Goal: Find specific page/section: Find specific page/section

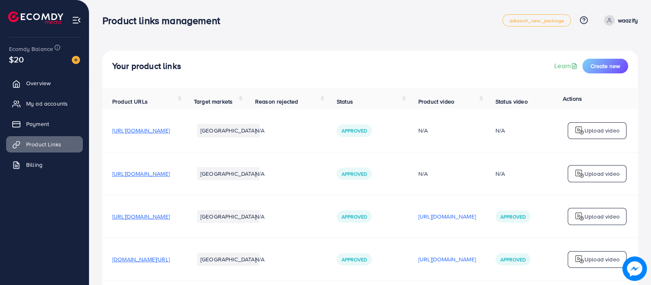
click at [263, 126] on ul "[GEOGRAPHIC_DATA]" at bounding box center [228, 131] width 69 height 20
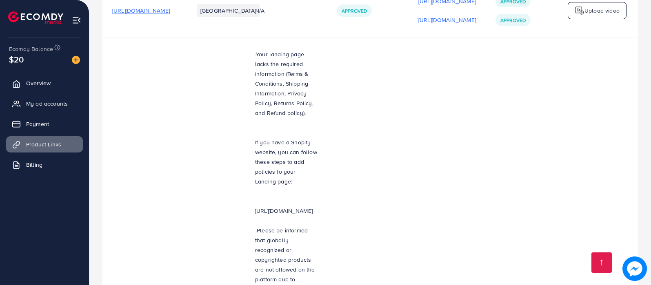
scroll to position [1051, 0]
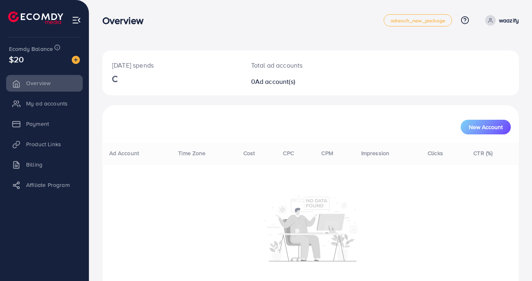
click at [49, 139] on li "Product Links" at bounding box center [44, 144] width 89 height 16
click at [359, 274] on div "Ad Account Time Zone Cost CPC CPM Impression Clicks CTR (%)" at bounding box center [310, 218] width 417 height 150
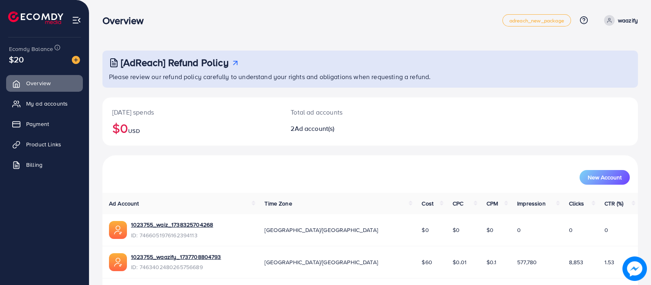
click at [495, 128] on div "Today's spends $0 USD Total ad accounts 2 Ad account(s)" at bounding box center [369, 121] width 535 height 48
click at [62, 138] on link "Product Links" at bounding box center [44, 144] width 77 height 16
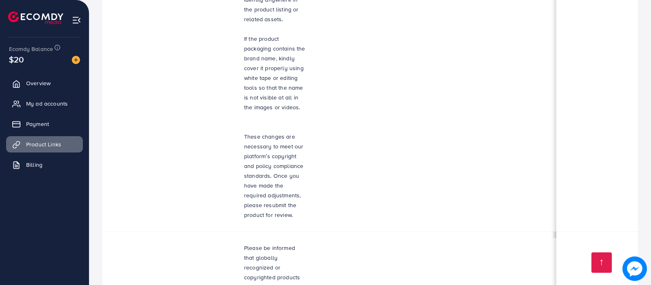
scroll to position [2, 62]
drag, startPoint x: 549, startPoint y: 246, endPoint x: 594, endPoint y: 242, distance: 45.5
